Goal: Task Accomplishment & Management: Manage account settings

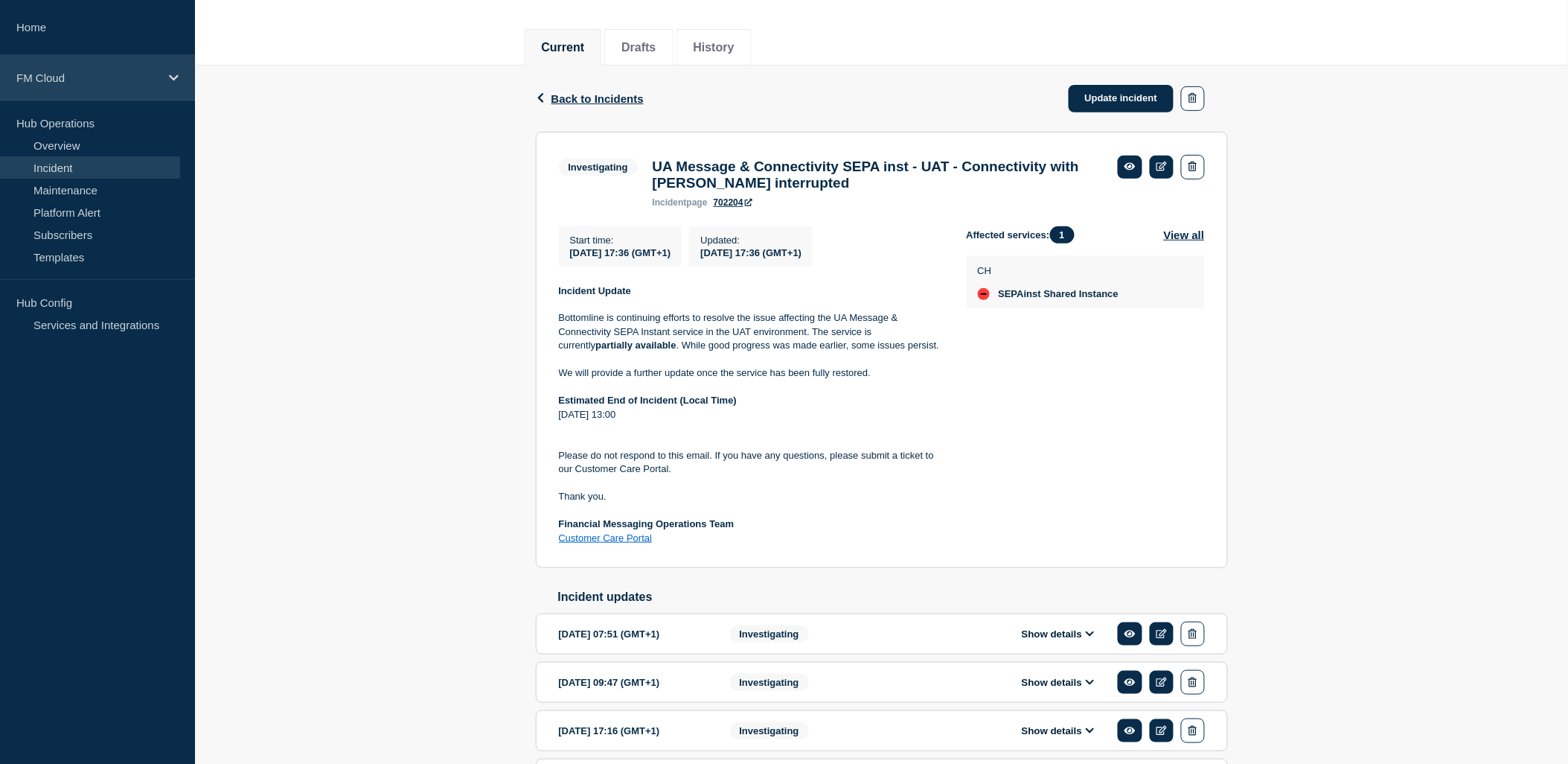
click at [186, 67] on div "FM Cloud" at bounding box center [97, 77] width 195 height 46
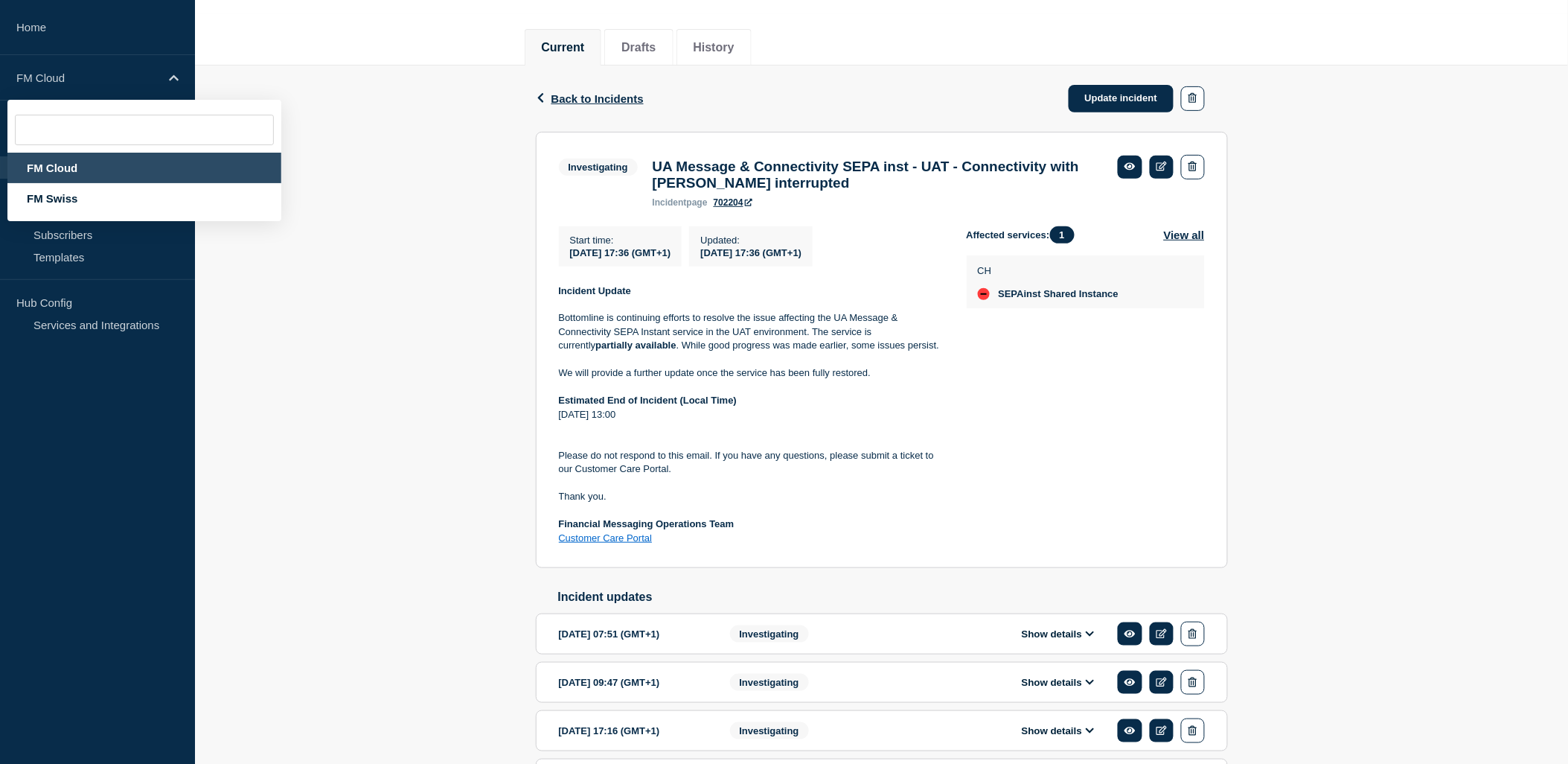
click at [398, 181] on div "Back Back to Incidents Update incident Investigating UA Message & Connectivity …" at bounding box center [881, 456] width 1373 height 781
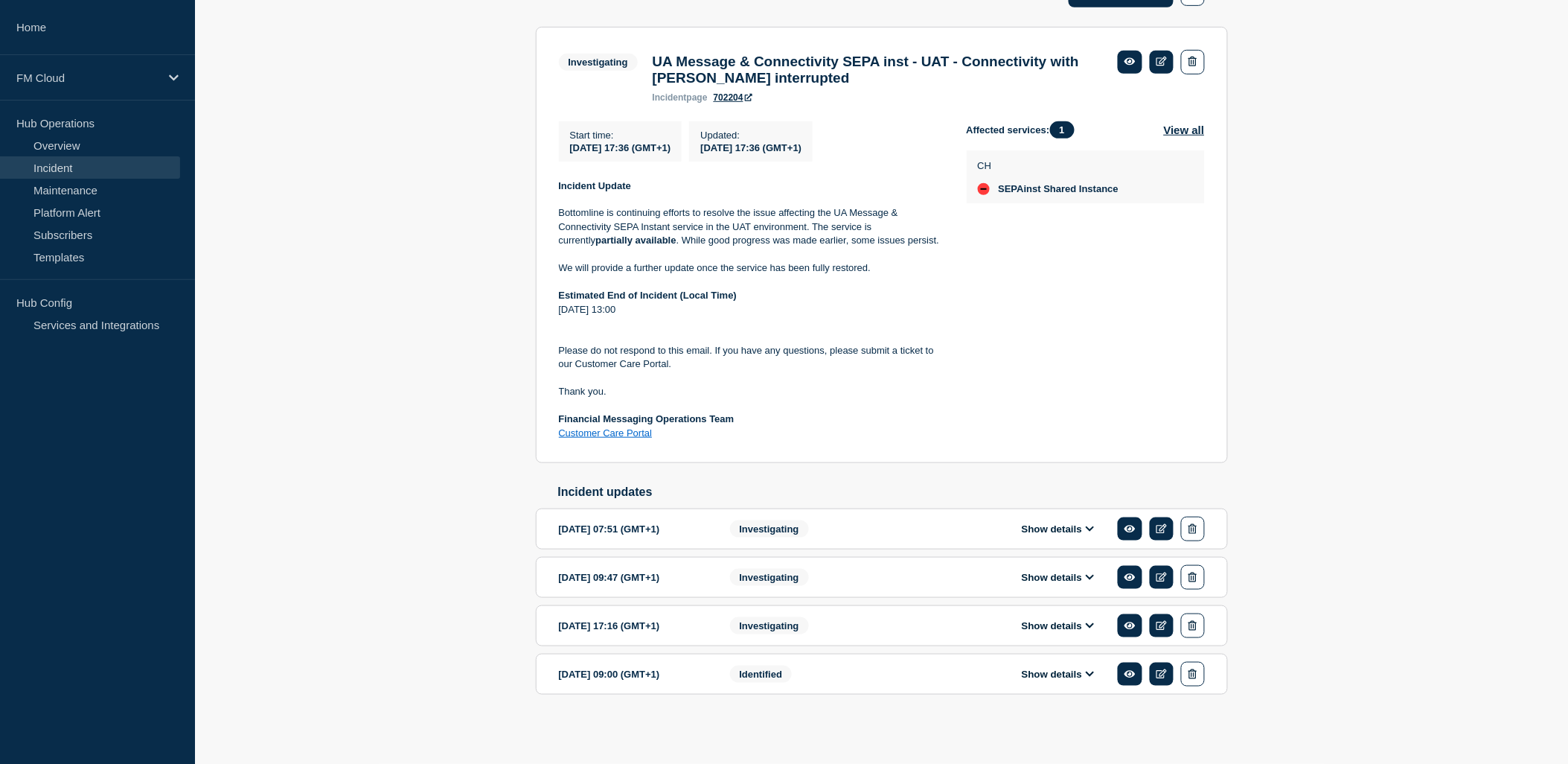
scroll to position [281, 0]
click at [1193, 125] on button "View all" at bounding box center [1184, 130] width 41 height 17
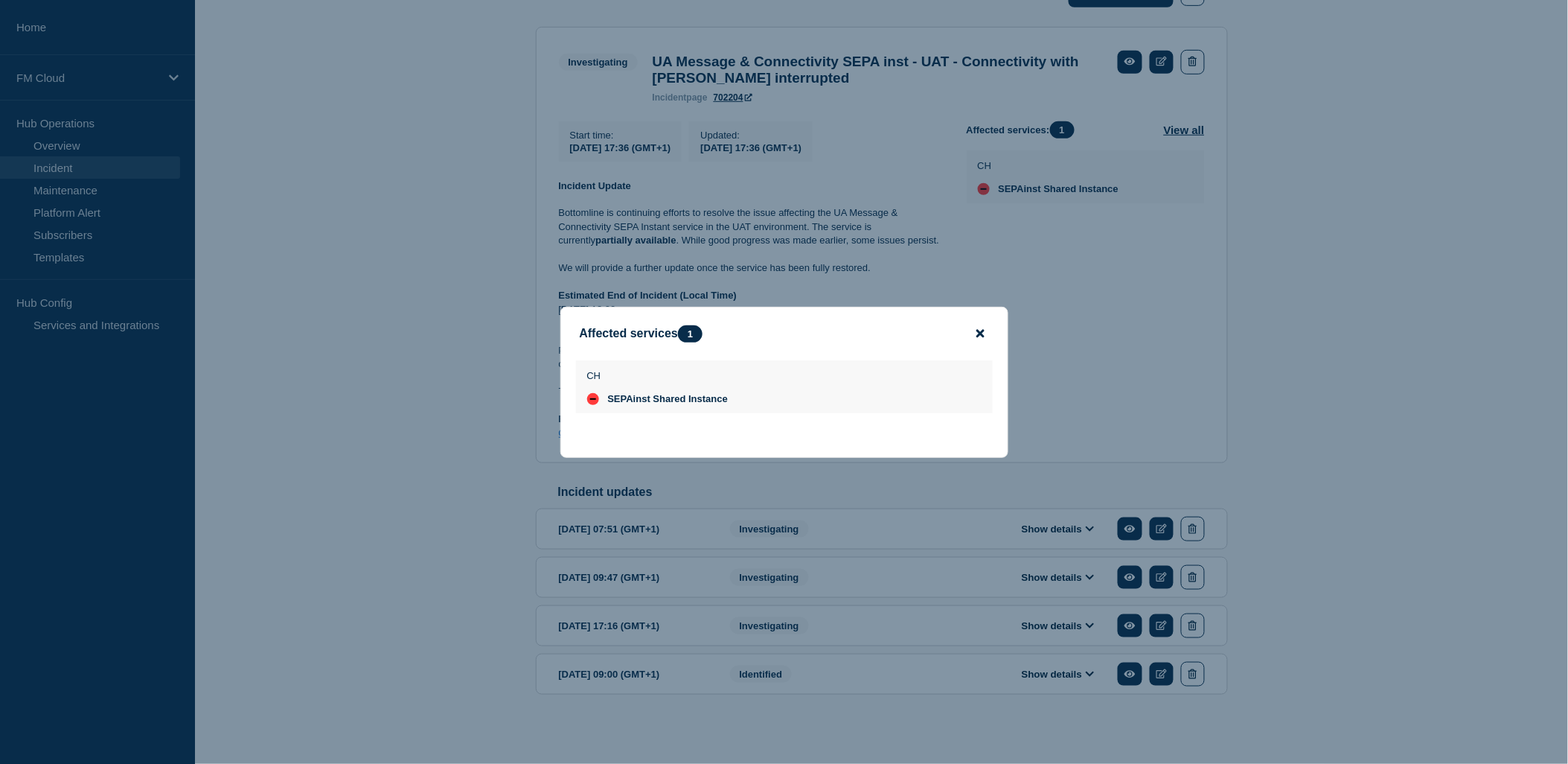
click at [981, 328] on icon "close button" at bounding box center [980, 333] width 8 height 12
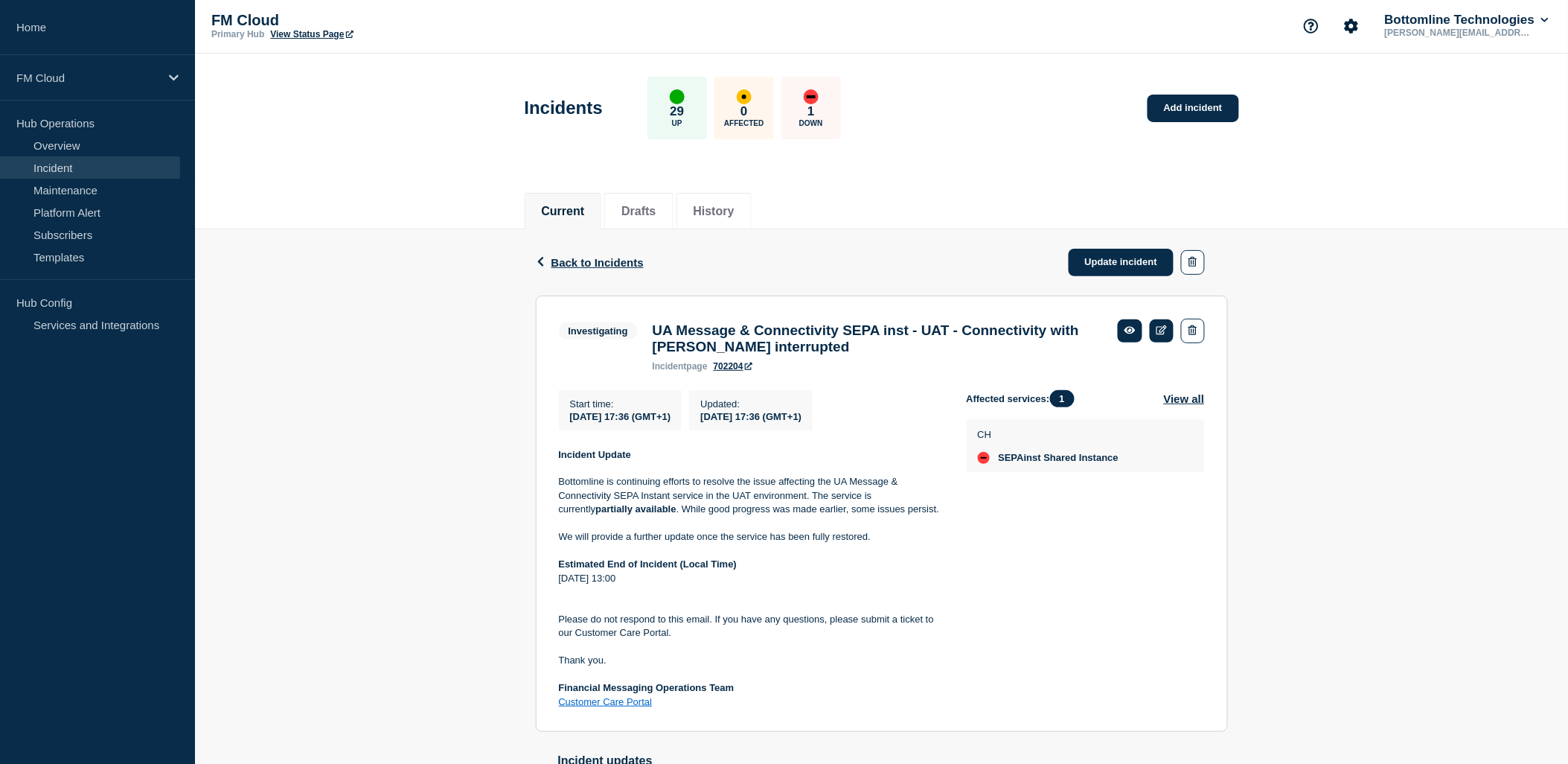
scroll to position [0, 0]
click at [108, 229] on link "Subscribers" at bounding box center [90, 234] width 180 height 22
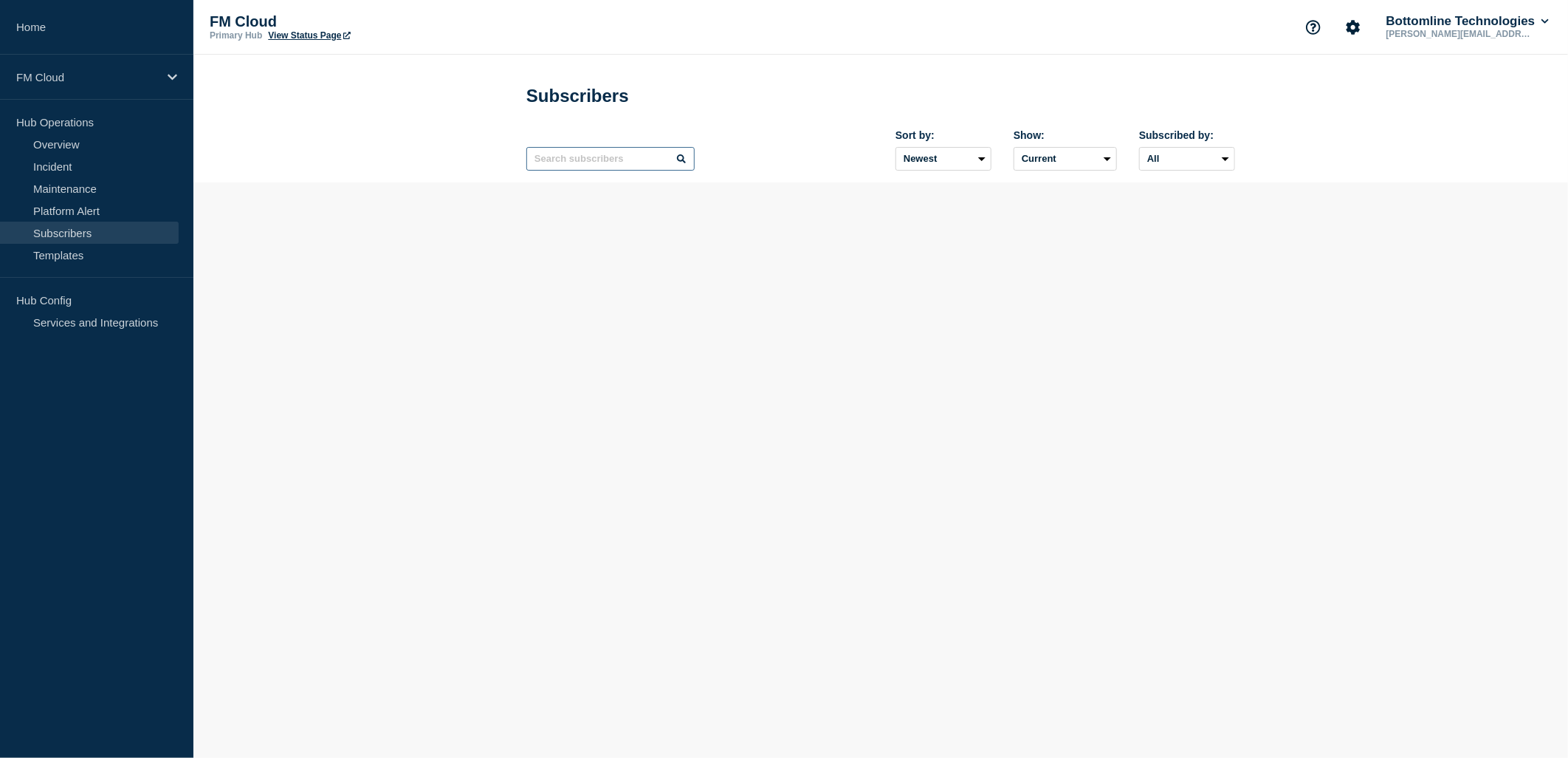
click at [595, 164] on input "text" at bounding box center [611, 159] width 168 height 24
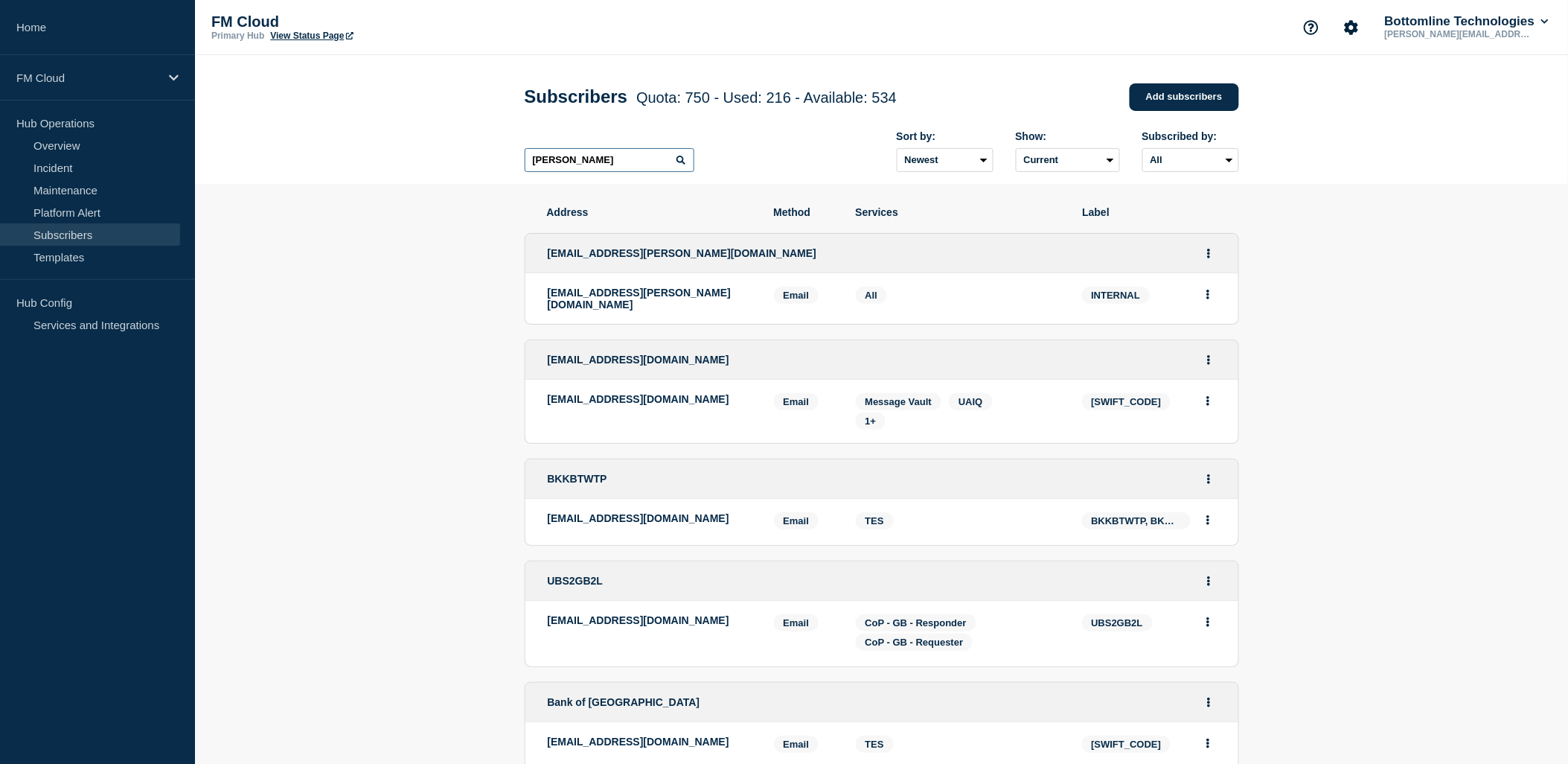
type input "weilenmann"
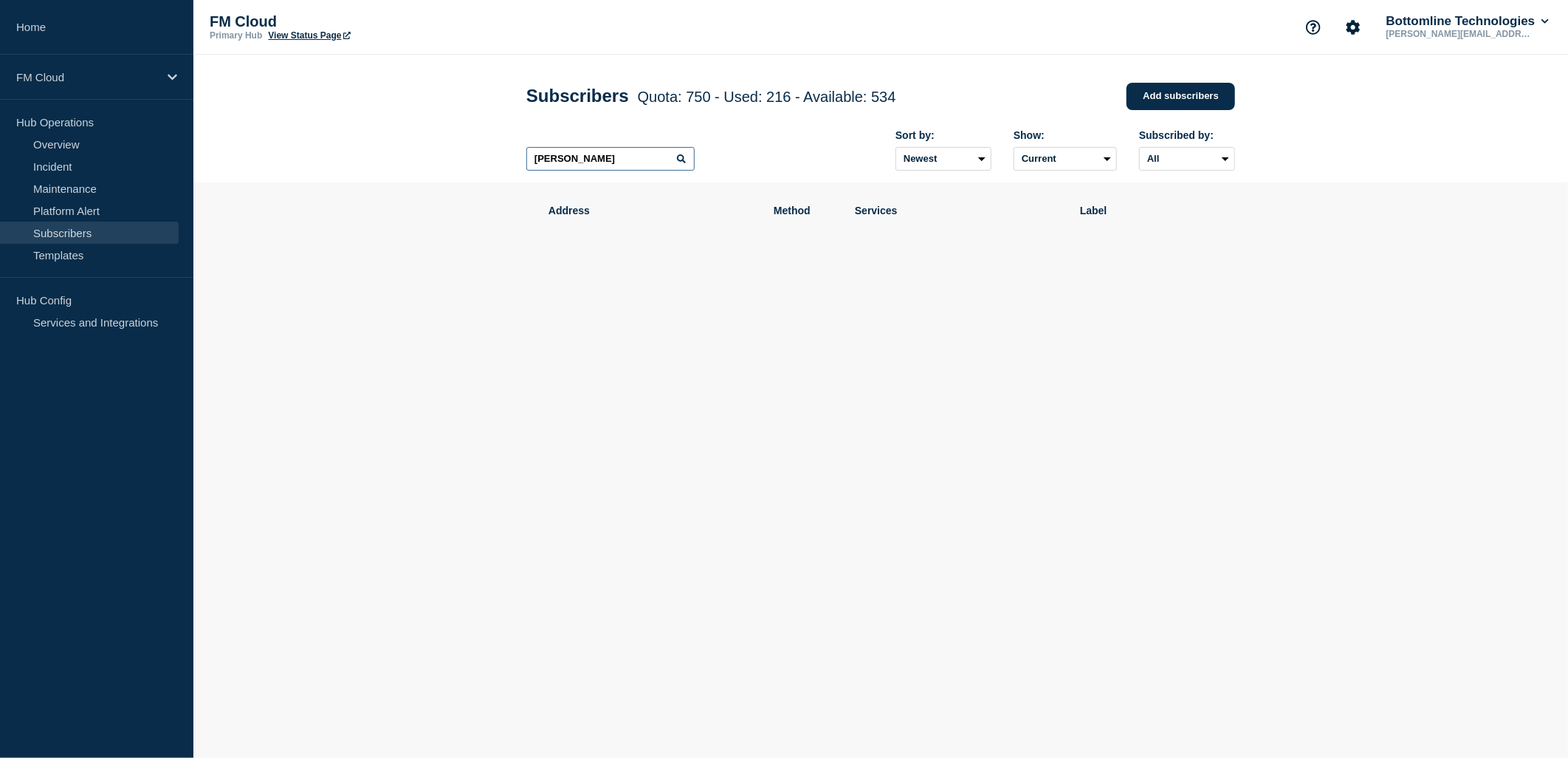
drag, startPoint x: 614, startPoint y: 156, endPoint x: 272, endPoint y: 135, distance: 342.6
click at [272, 135] on header "Subscribers Quota: 750 - Used: 216 - Available: 534 Quota Used Available 750 21…" at bounding box center [880, 118] width 1375 height 128
type input "d"
type input "v"
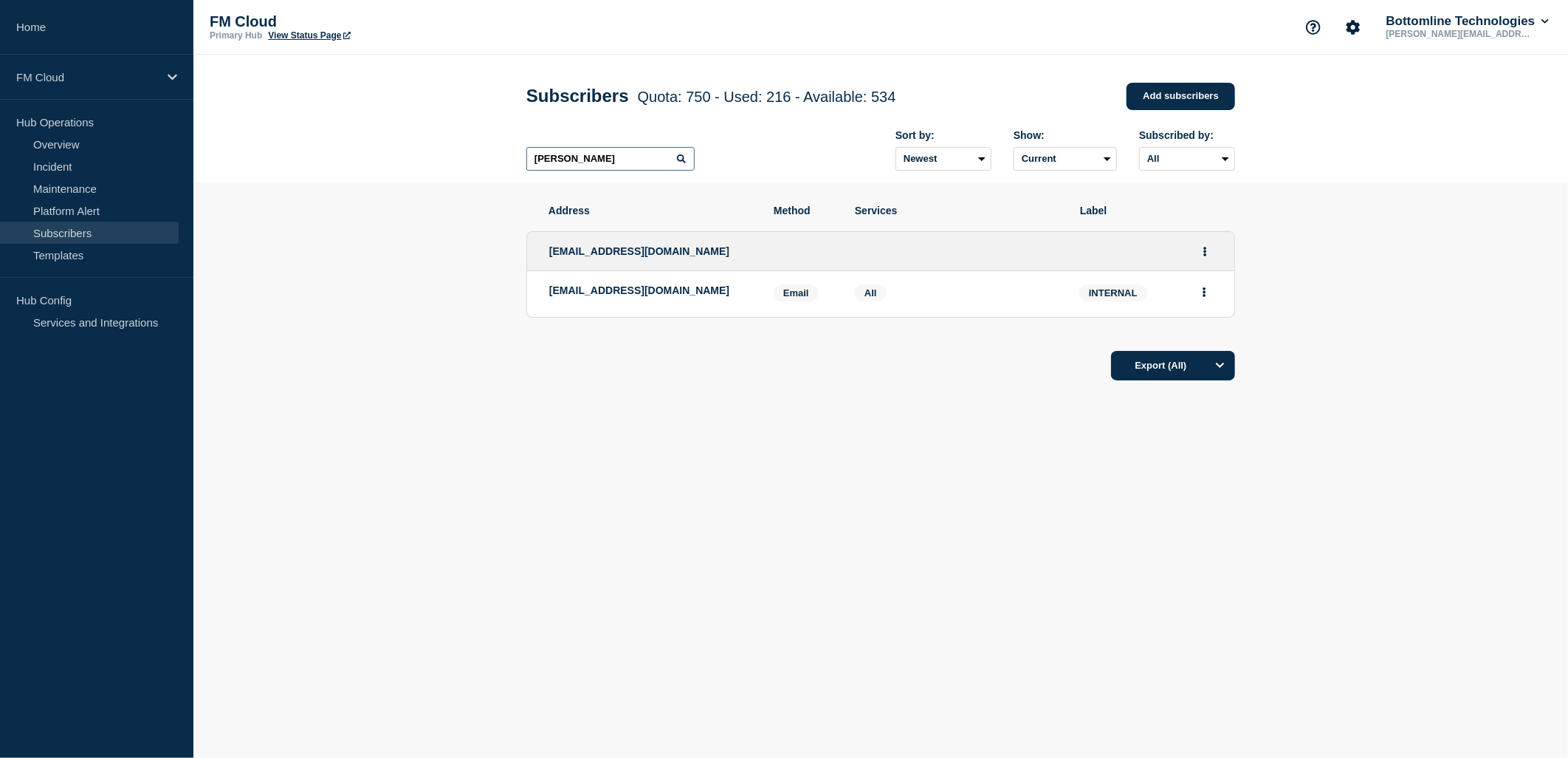
drag, startPoint x: 607, startPoint y: 157, endPoint x: 347, endPoint y: 116, distance: 263.2
click at [347, 116] on header "Subscribers Quota: 750 - Used: 216 - Available: 534 Quota Used Available 750 21…" at bounding box center [880, 118] width 1375 height 128
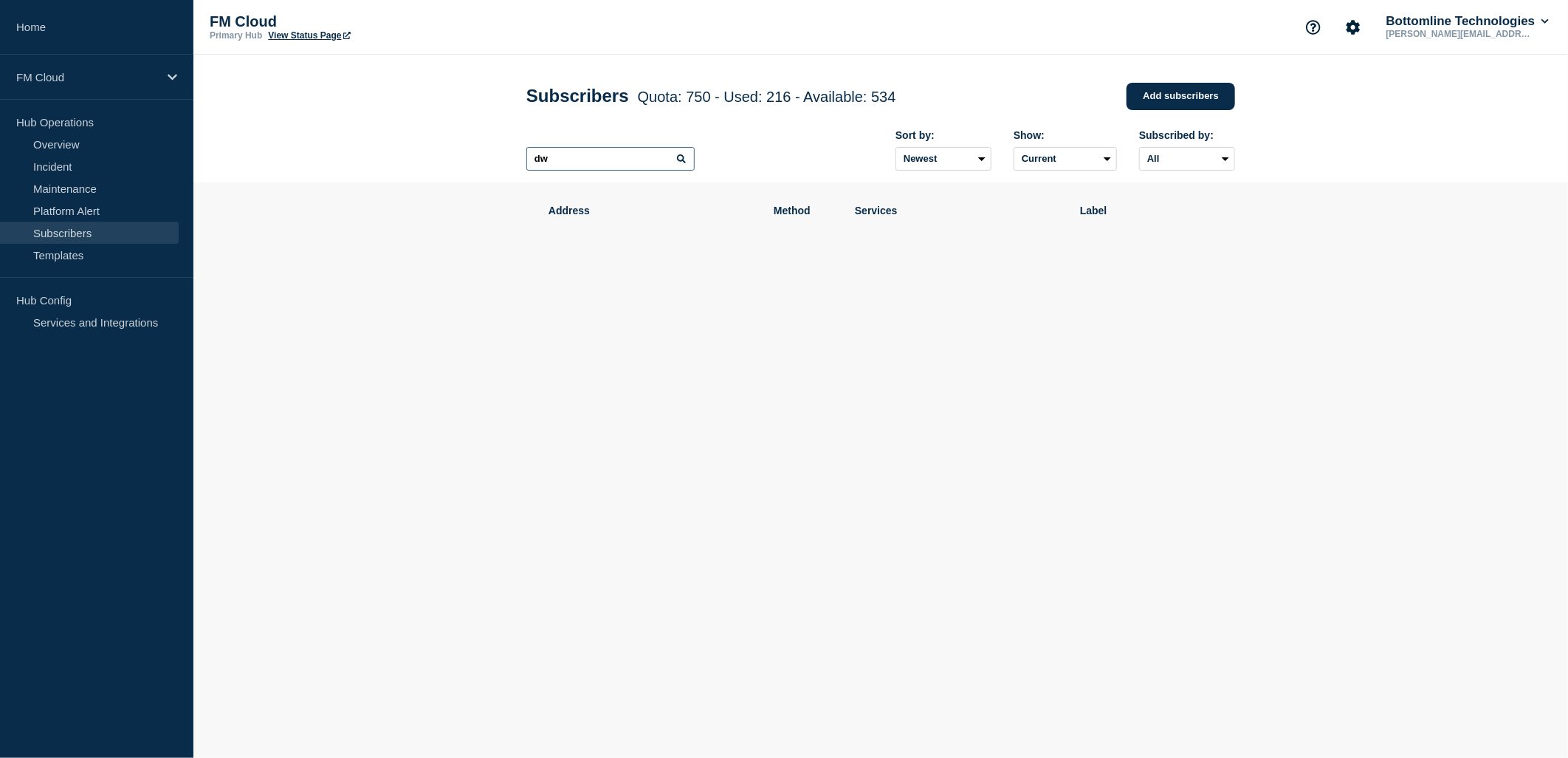
type input "d"
type input "b"
click at [32, 78] on p "FM Cloud" at bounding box center [88, 77] width 142 height 12
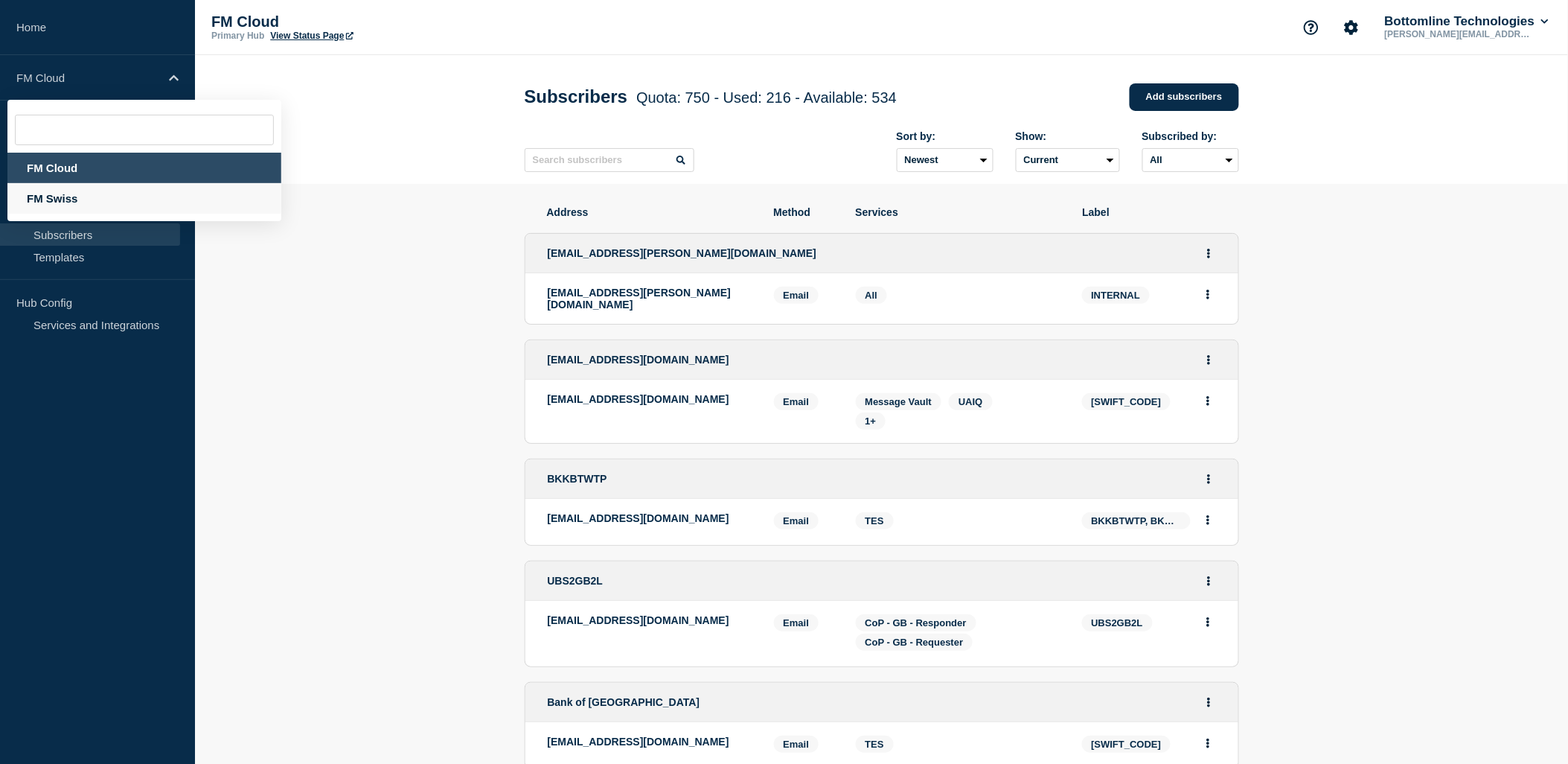
click at [51, 196] on div "FM Swiss" at bounding box center [144, 198] width 274 height 31
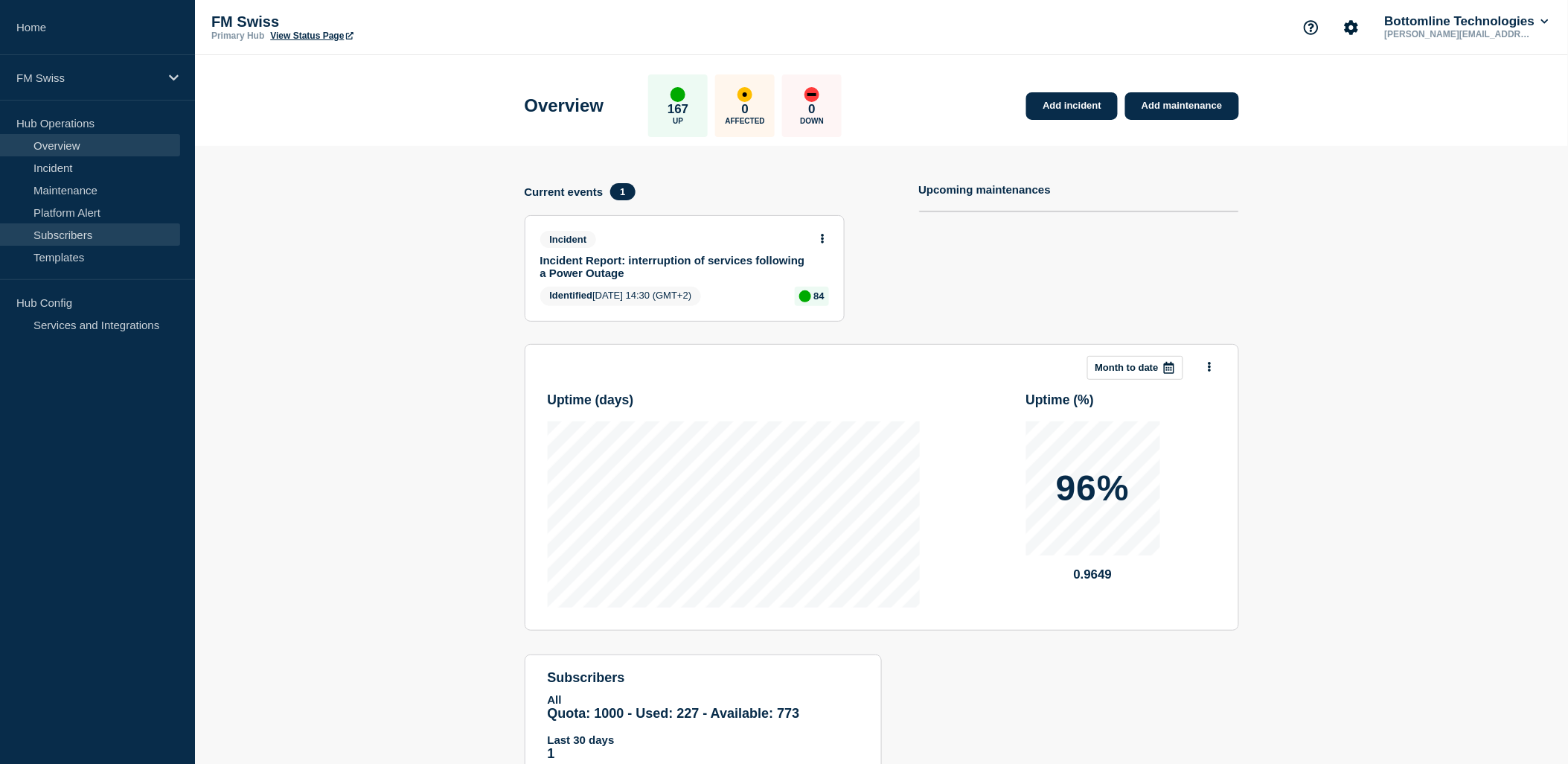
click at [109, 231] on link "Subscribers" at bounding box center [90, 234] width 180 height 22
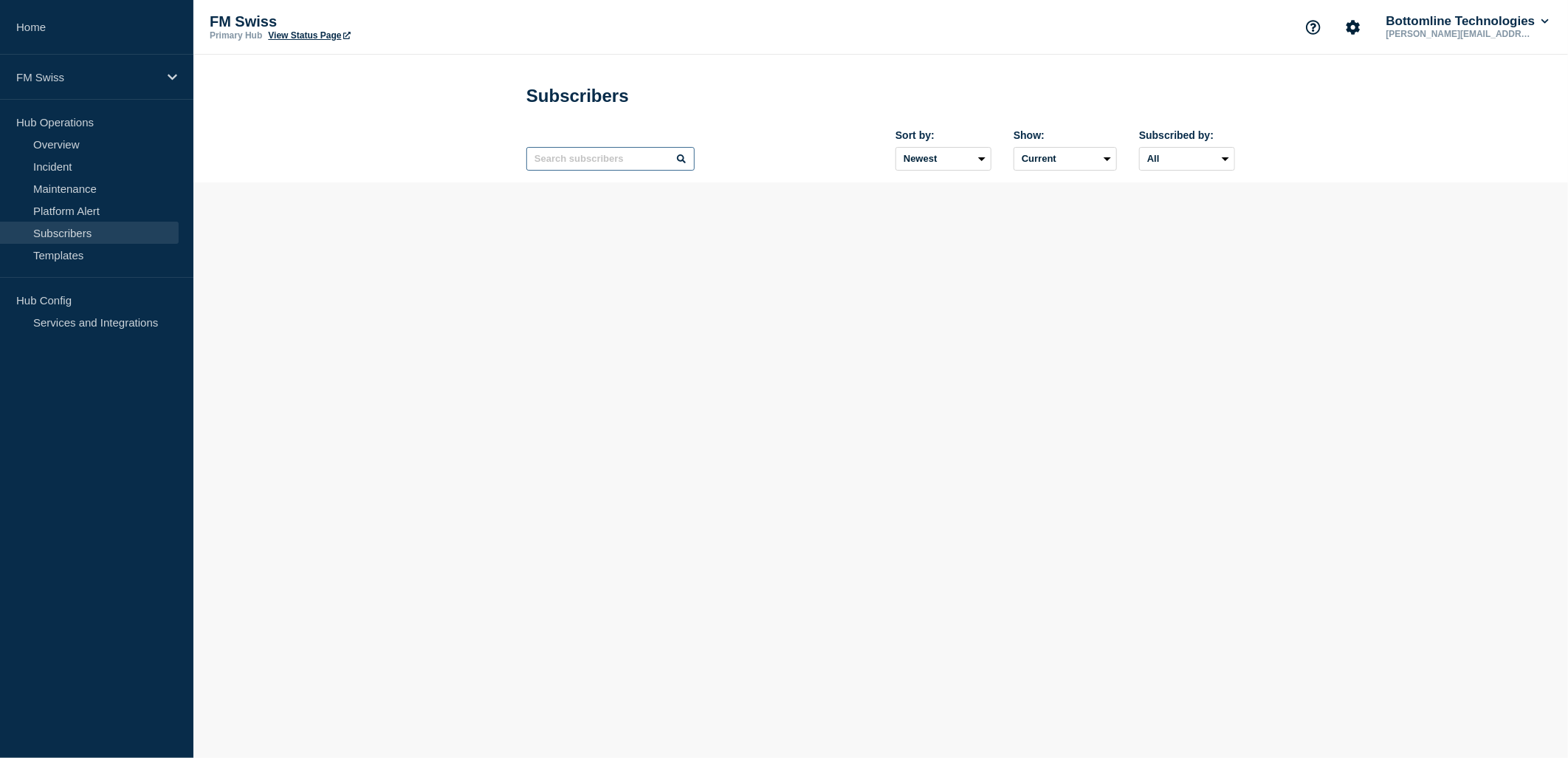
click at [596, 164] on input "text" at bounding box center [611, 159] width 168 height 24
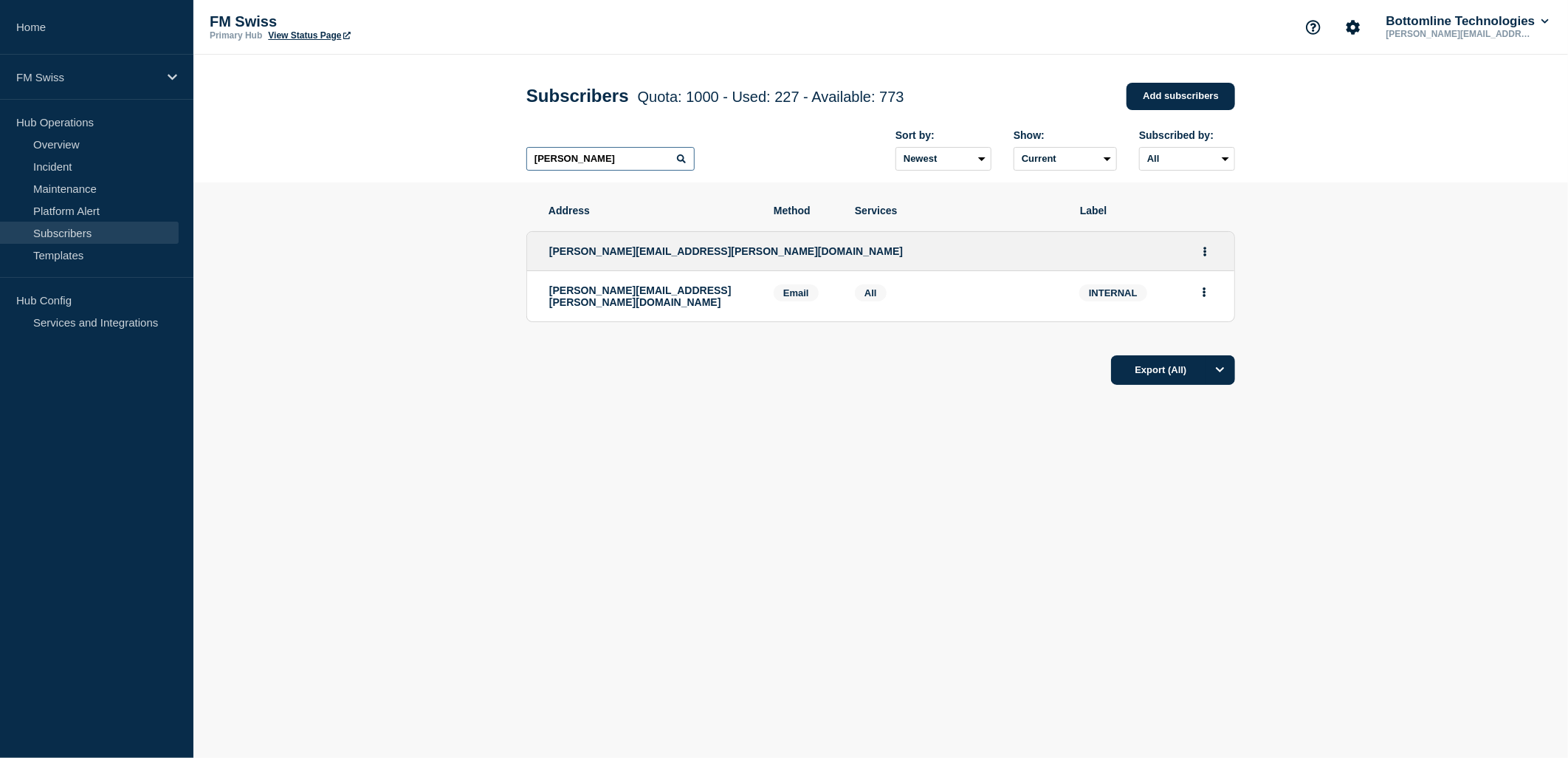
drag, startPoint x: 471, startPoint y: 157, endPoint x: 461, endPoint y: 157, distance: 10.0
click at [461, 157] on header "Subscribers Quota: 1000 - Used: 227 - Available: 773 Quota Used Available 1000 …" at bounding box center [880, 118] width 1375 height 128
type input "brandes"
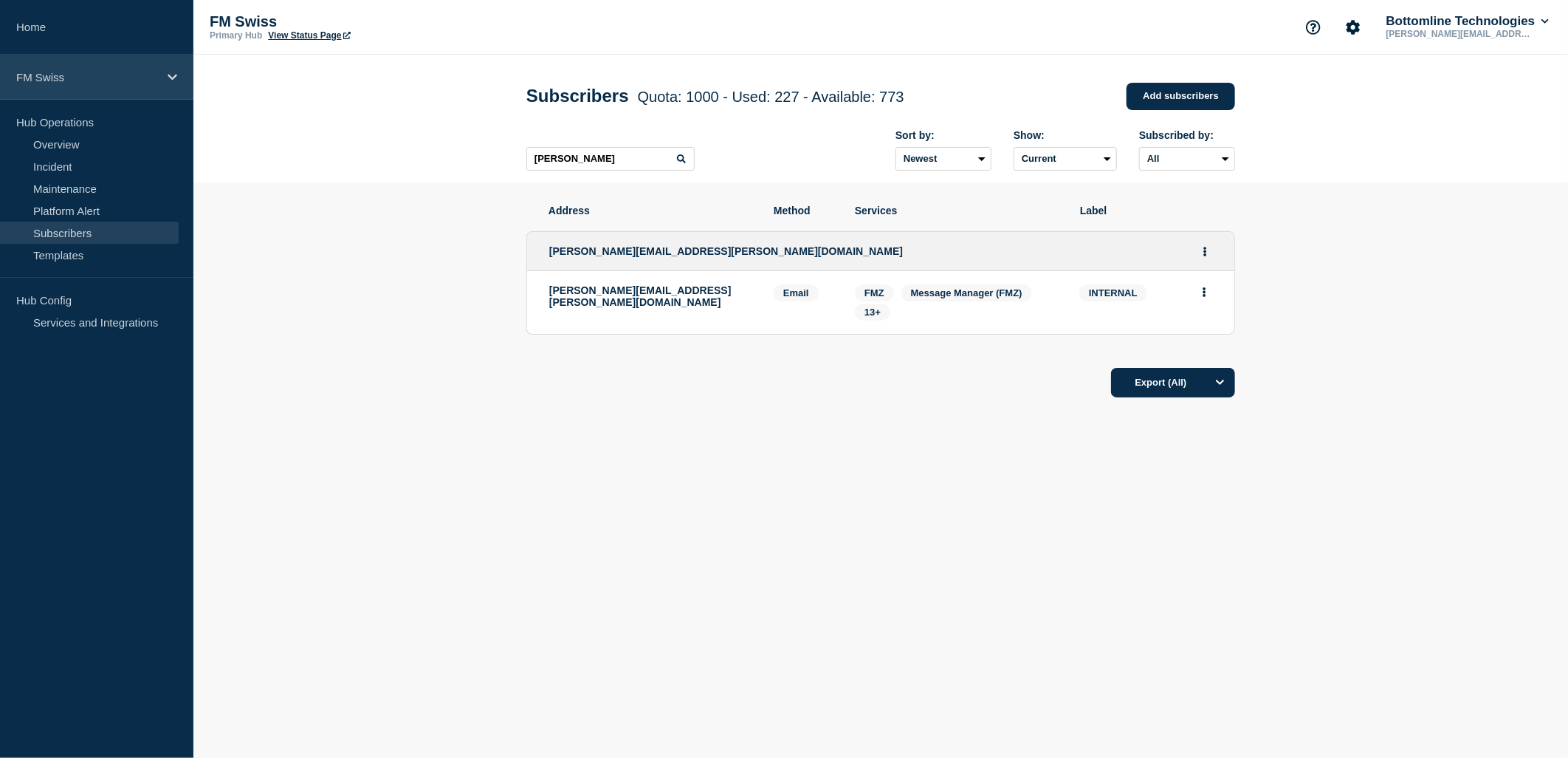
click at [50, 79] on p "FM Swiss" at bounding box center [88, 77] width 142 height 12
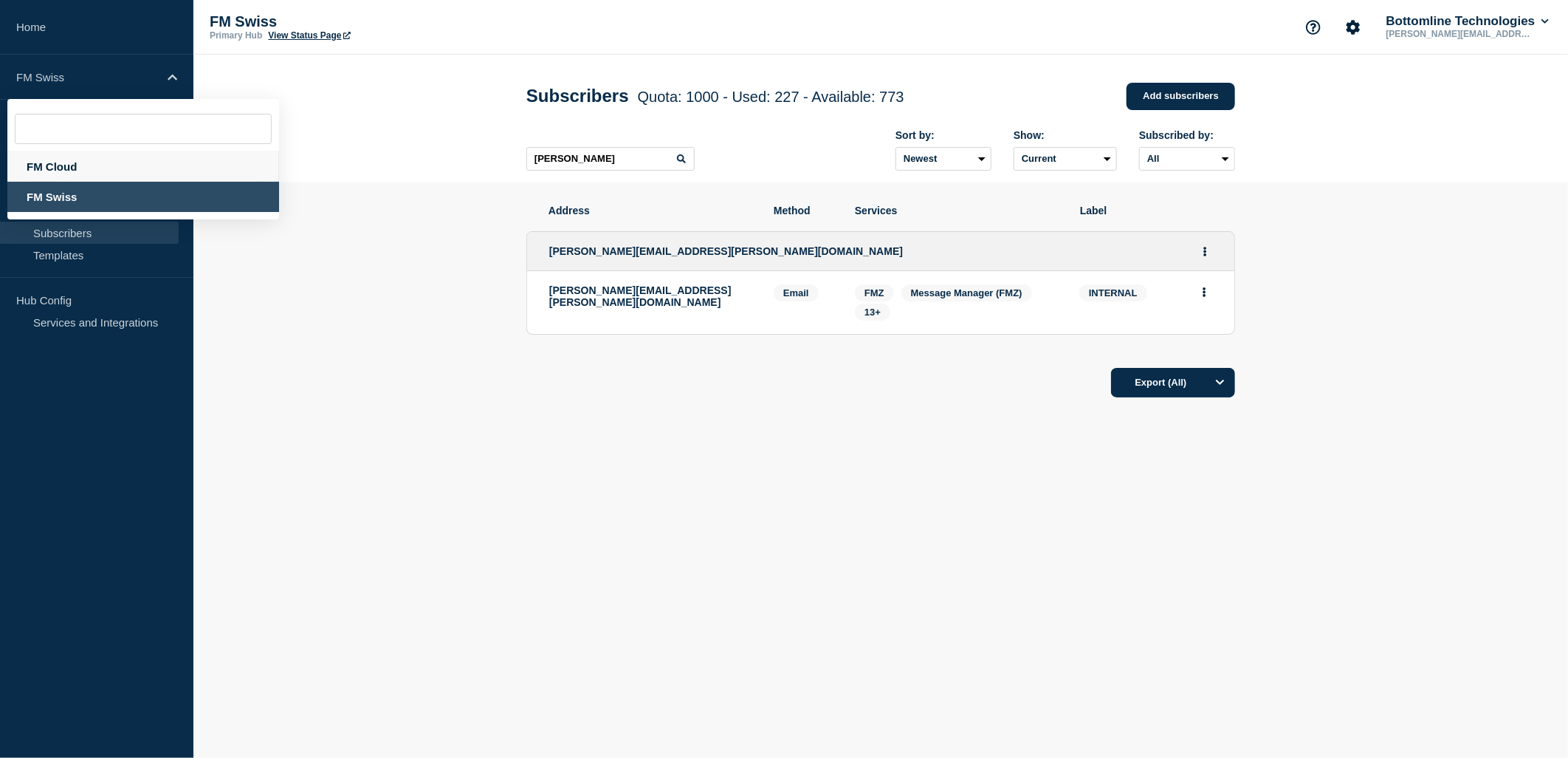
click at [77, 164] on div "FM Cloud" at bounding box center [143, 166] width 272 height 31
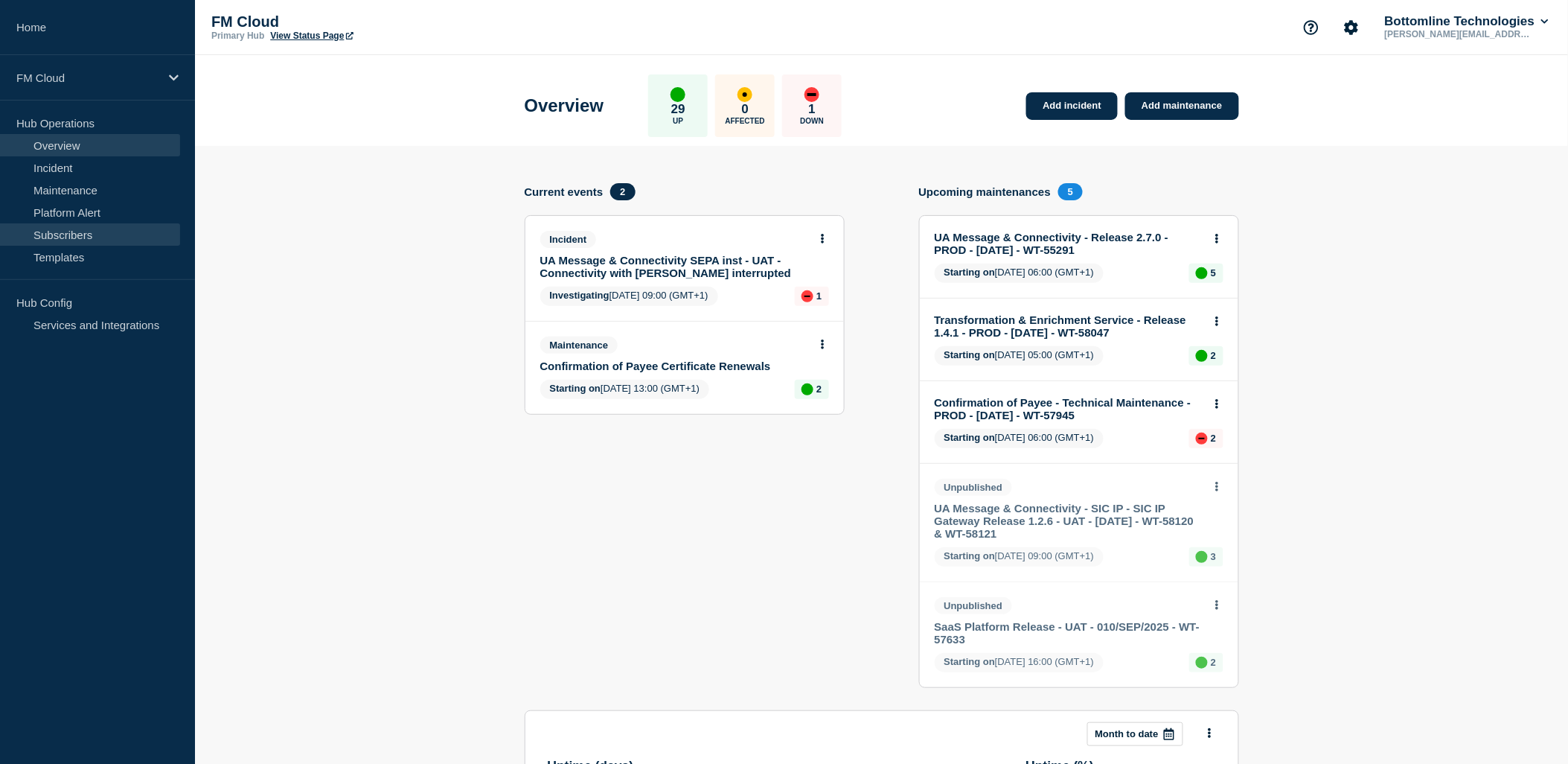
click at [99, 233] on link "Subscribers" at bounding box center [90, 234] width 180 height 22
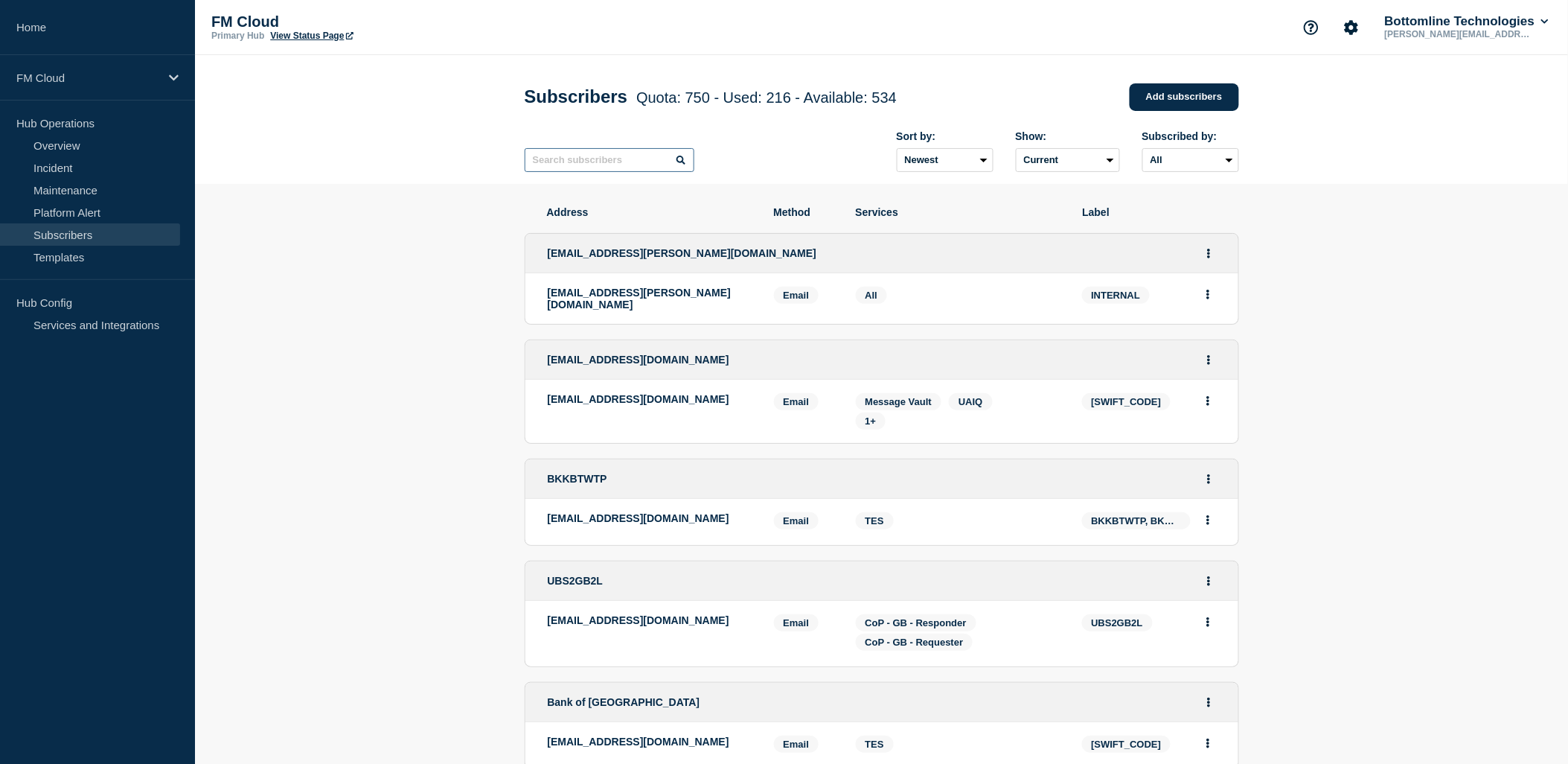
click at [628, 167] on input "text" at bounding box center [609, 160] width 170 height 24
type input "c"
type input "arnaud"
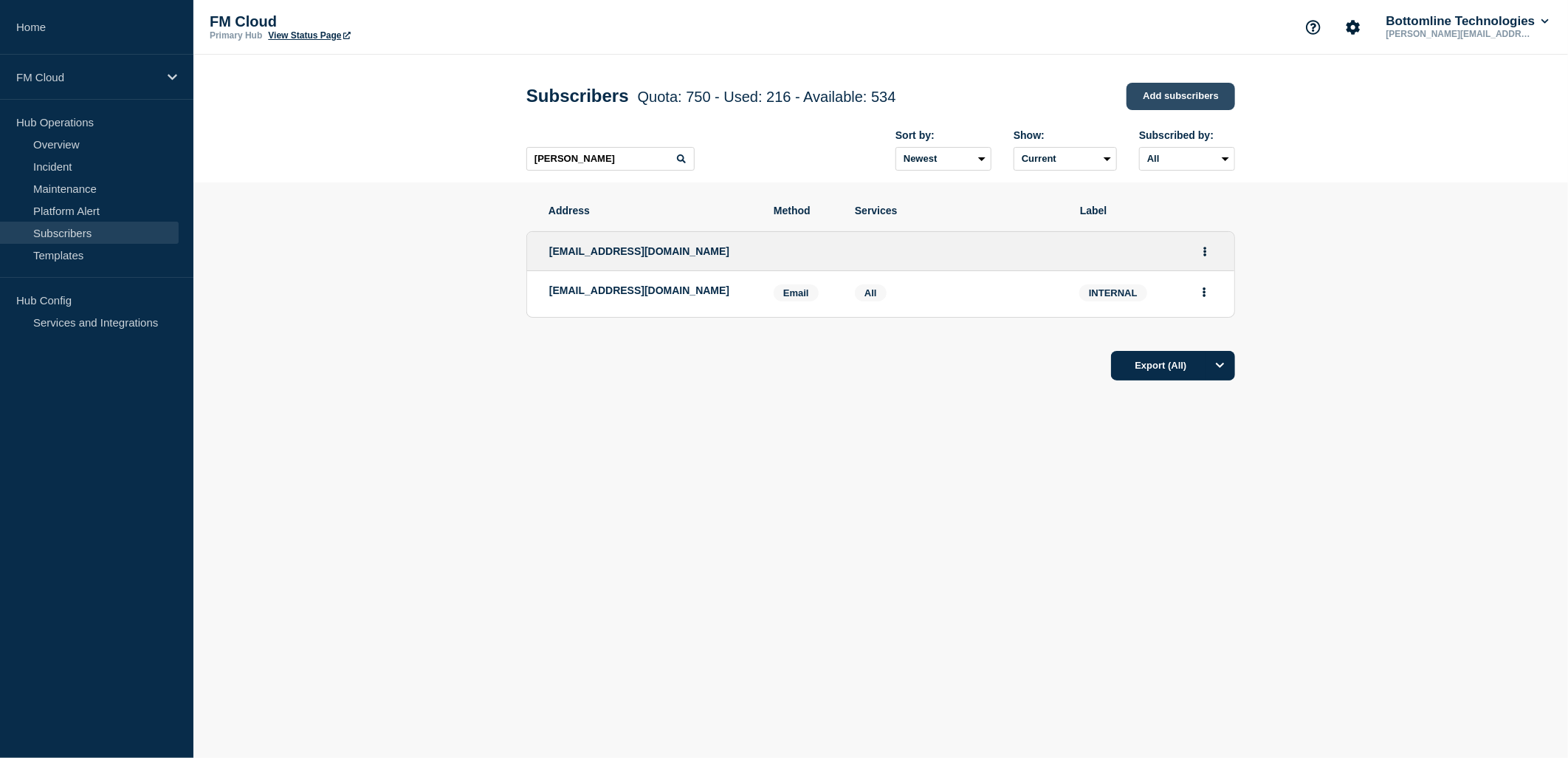
click at [1220, 97] on link "Add subscribers" at bounding box center [1181, 96] width 108 height 27
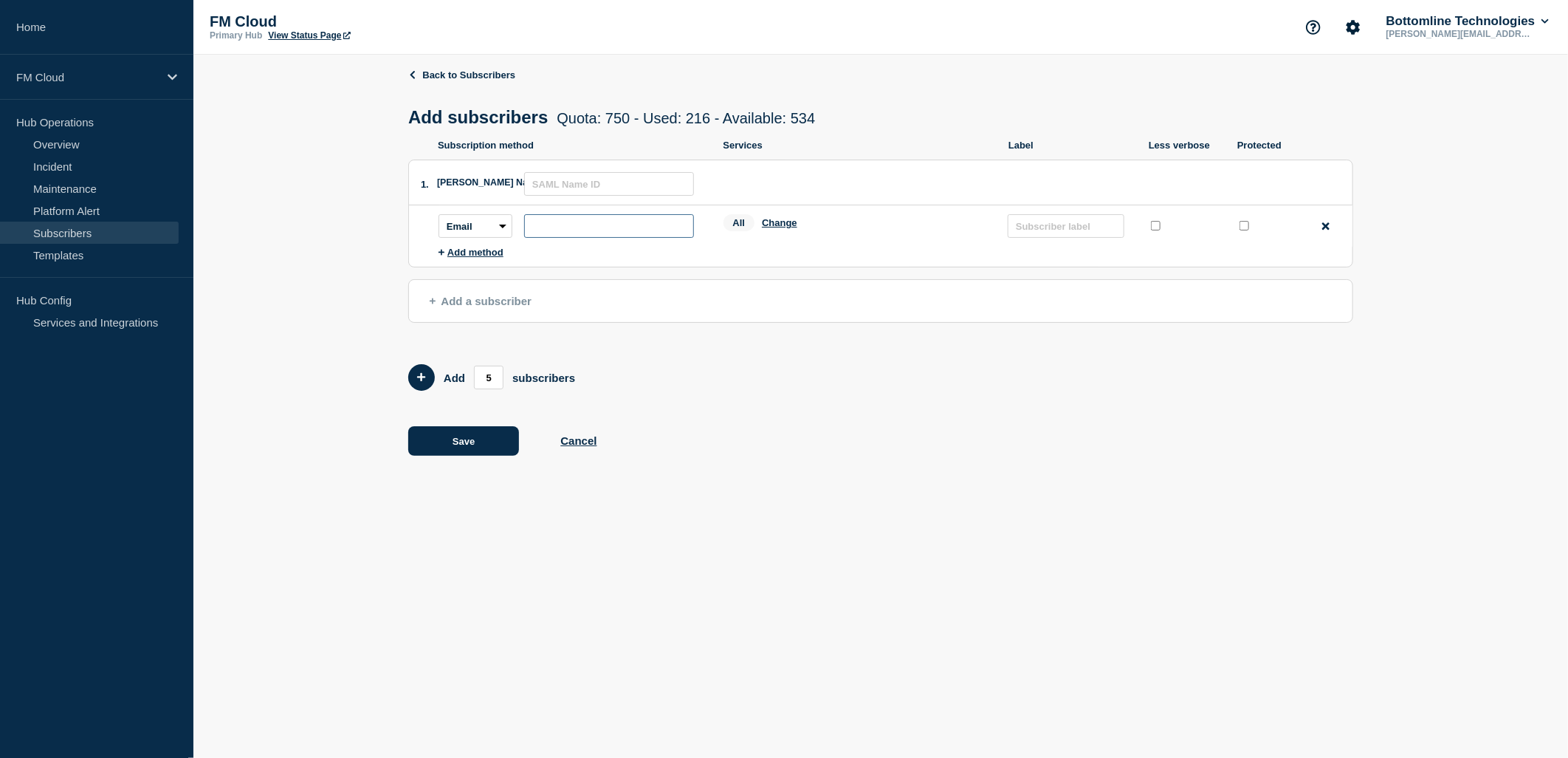
click at [605, 227] on input "subscription-address" at bounding box center [609, 225] width 170 height 24
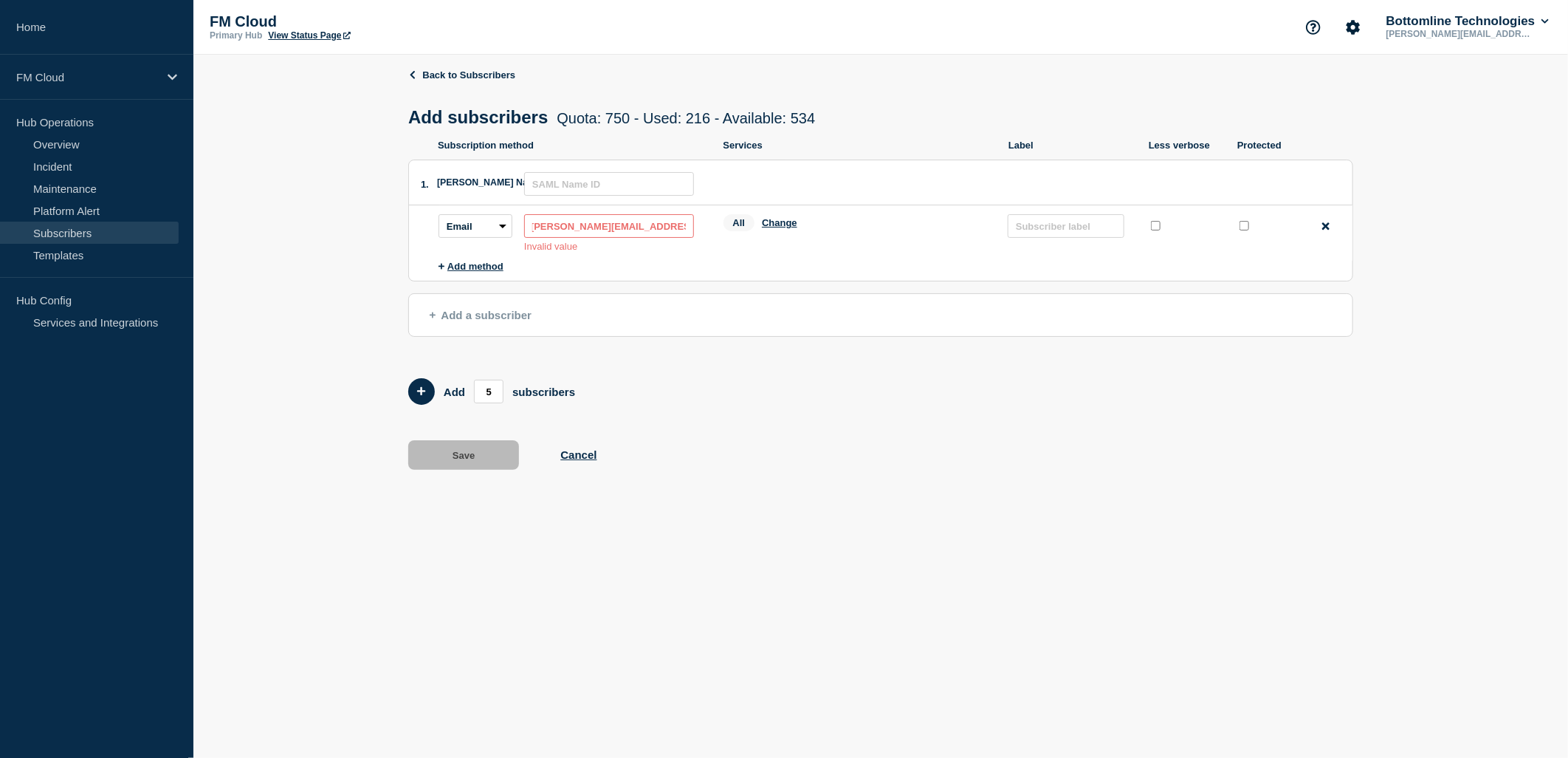
scroll to position [0, 10]
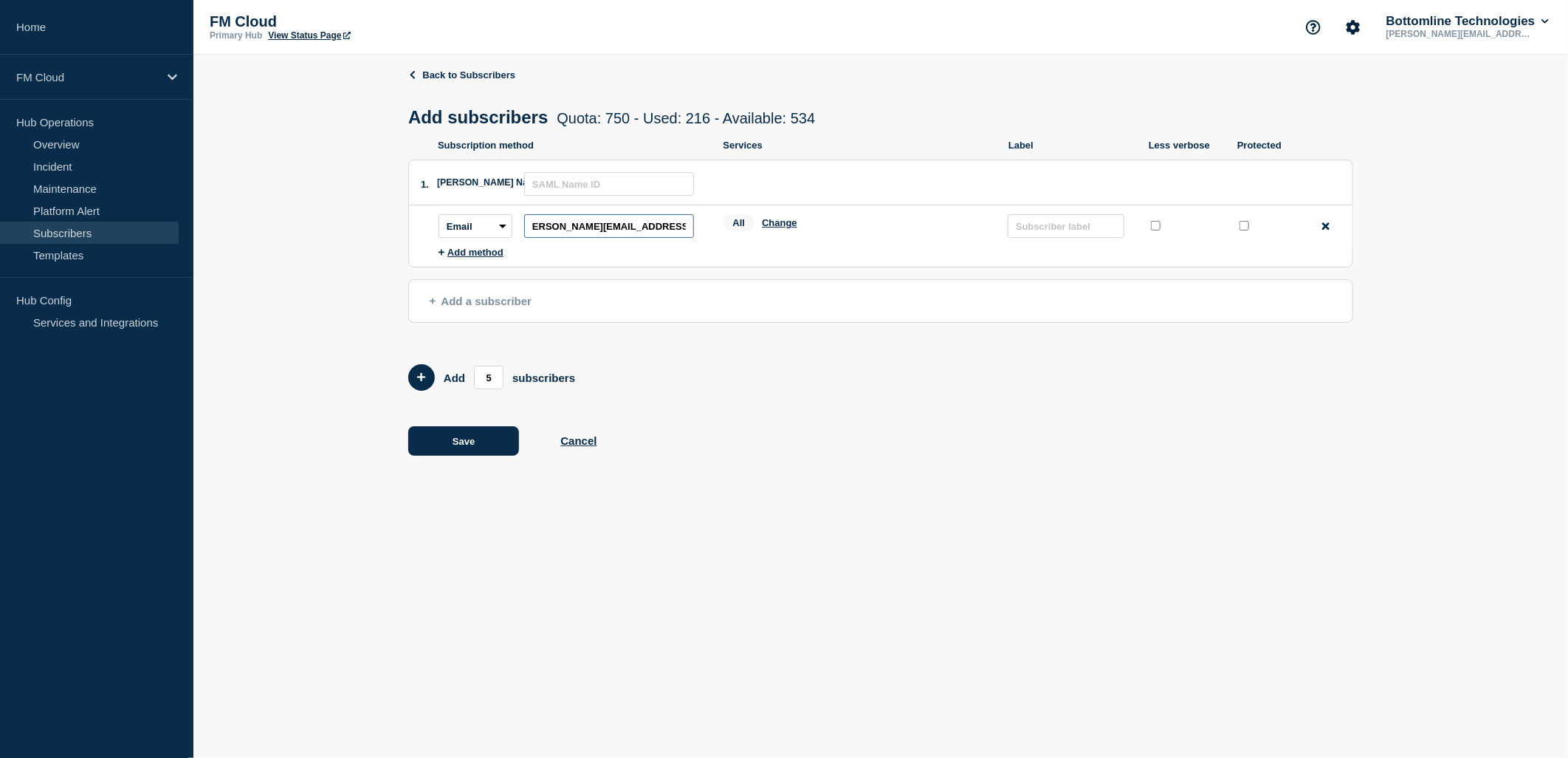
type input "[PERSON_NAME][EMAIL_ADDRESS][PERSON_NAME][DOMAIN_NAME]"
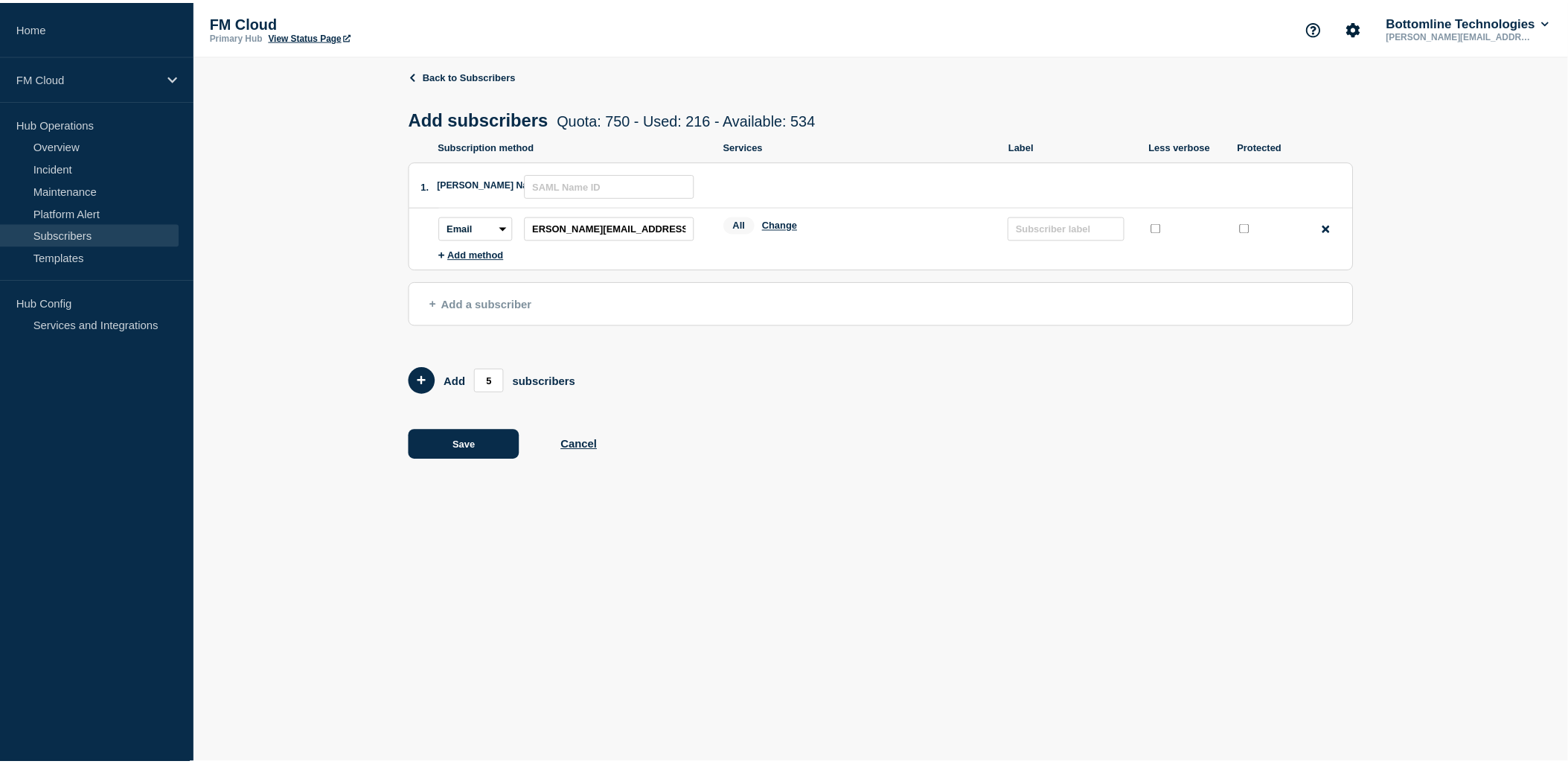
scroll to position [0, 0]
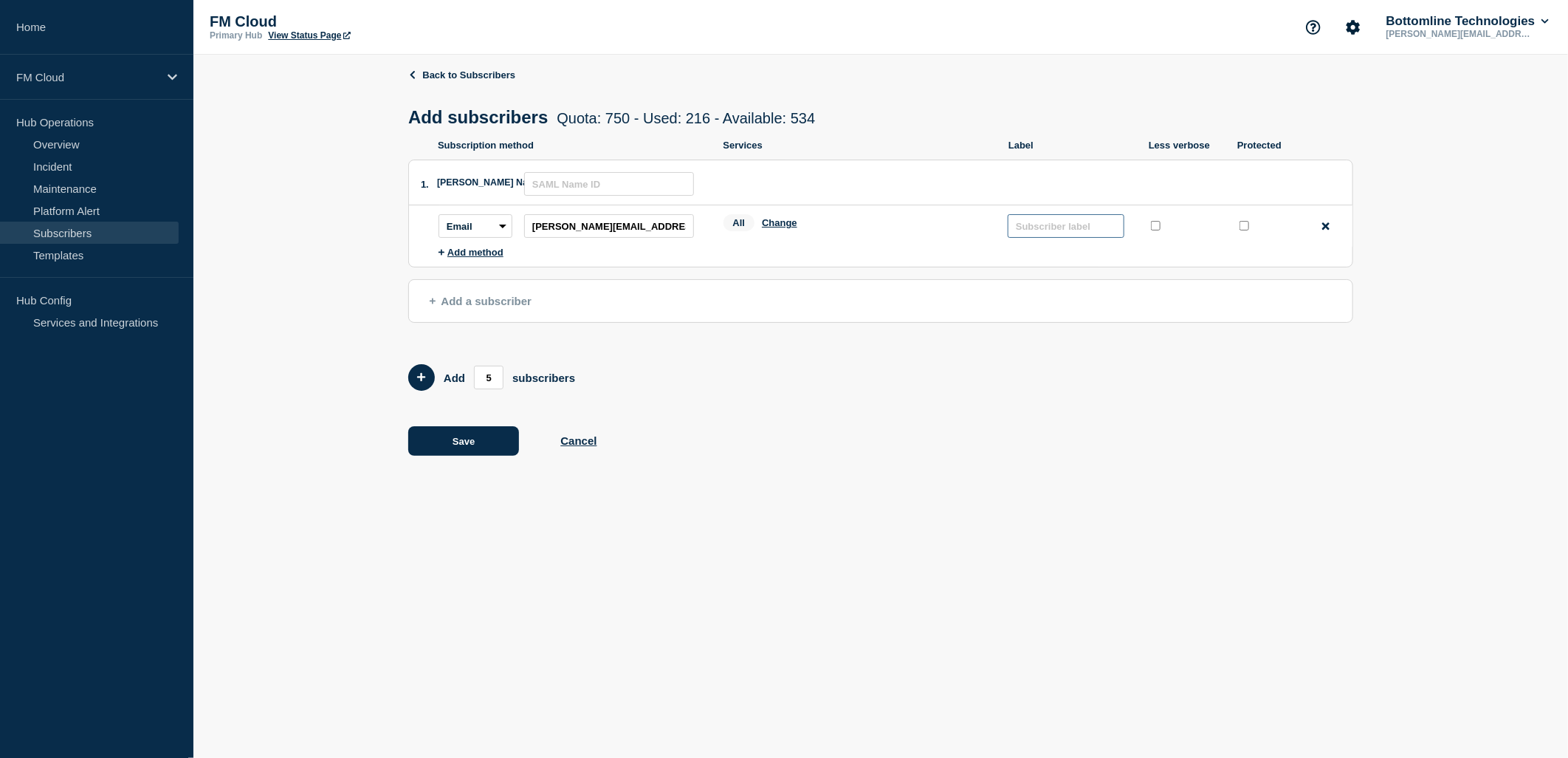
click at [1054, 232] on input "text" at bounding box center [1066, 225] width 116 height 24
type input "Internal"
click at [433, 303] on icon at bounding box center [432, 301] width 6 height 6
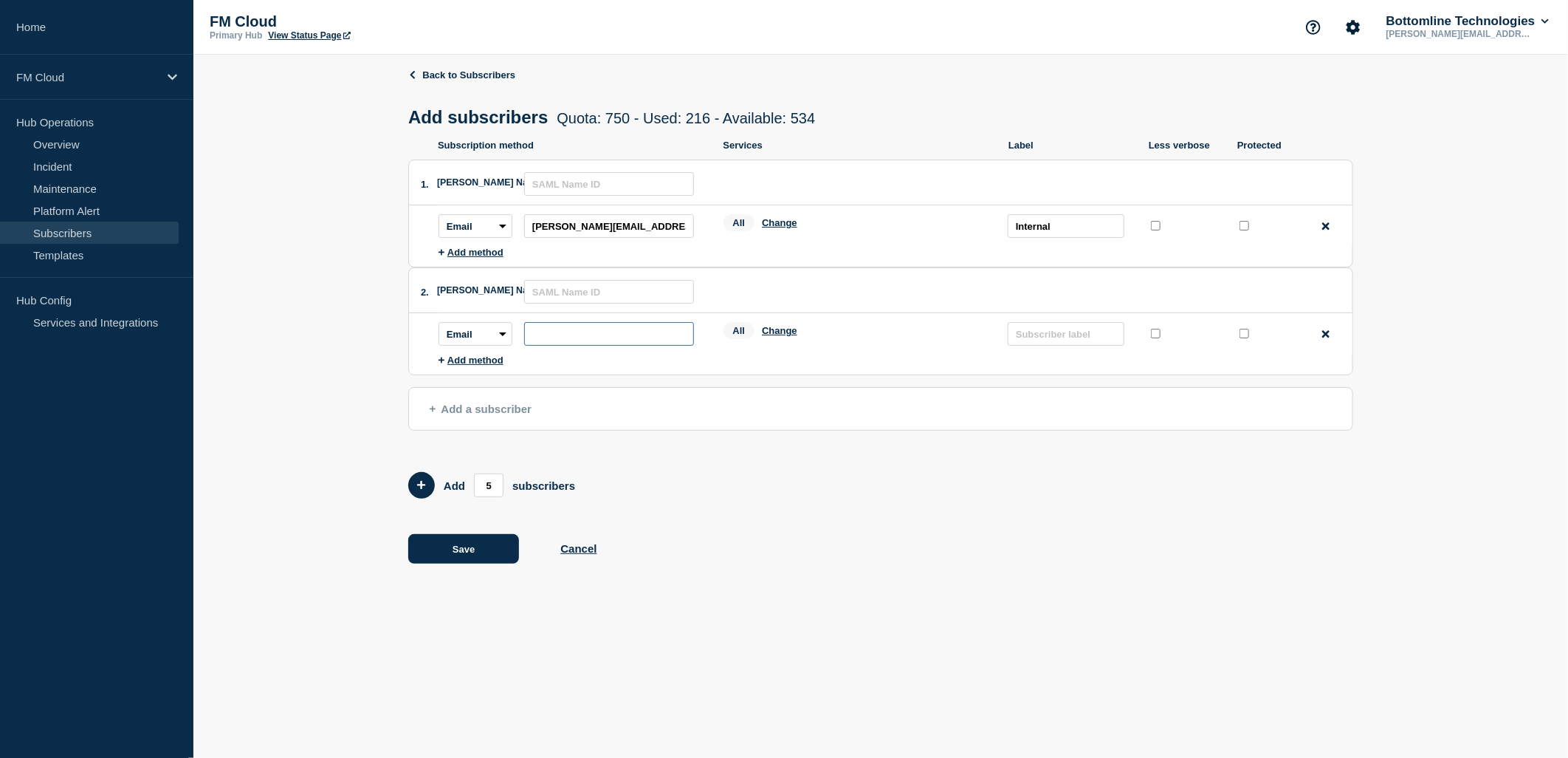
click at [562, 328] on input "subscription-address" at bounding box center [609, 334] width 170 height 24
type input "Lars.brandes@bottomline.com"
click at [1096, 342] on input "text" at bounding box center [1066, 334] width 116 height 24
type input "Internal"
click at [464, 555] on button "Save" at bounding box center [464, 549] width 111 height 30
